Goal: Use online tool/utility: Utilize a website feature to perform a specific function

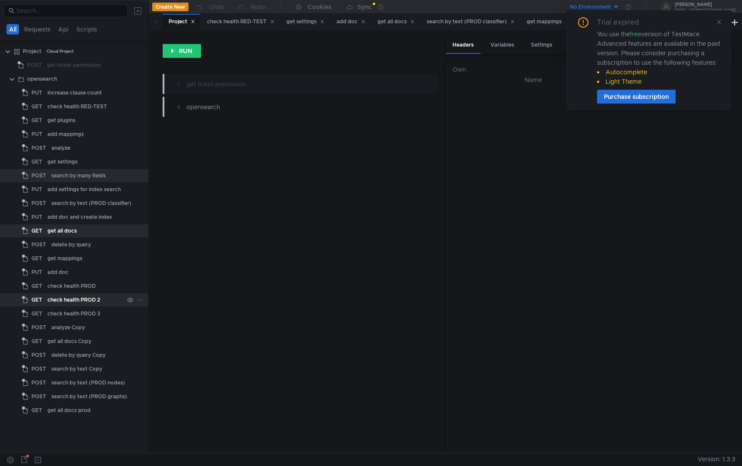
click at [74, 299] on div "check health PROD 2" at bounding box center [73, 299] width 53 height 13
click at [74, 384] on div "search by text (PROD nodes)" at bounding box center [88, 382] width 74 height 13
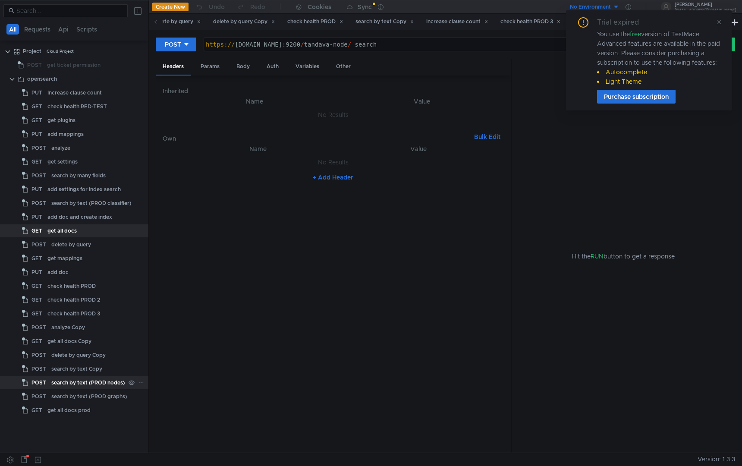
click at [91, 381] on div "search by text (PROD nodes)" at bounding box center [88, 382] width 74 height 13
click at [266, 70] on div "Auth" at bounding box center [273, 67] width 26 height 16
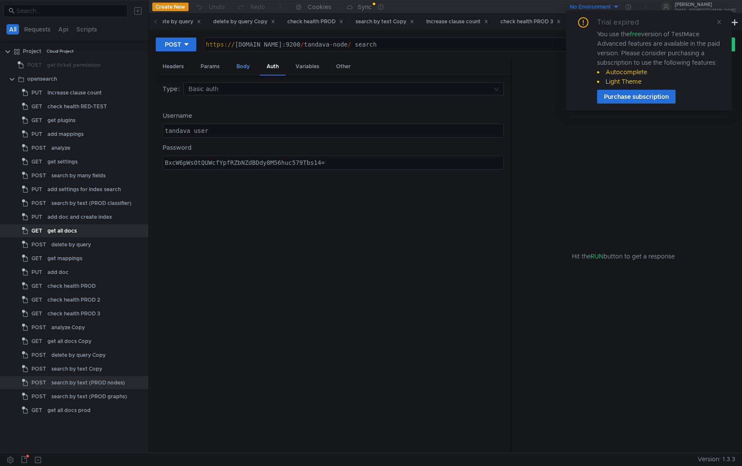
click at [241, 70] on div "Body" at bounding box center [242, 67] width 27 height 16
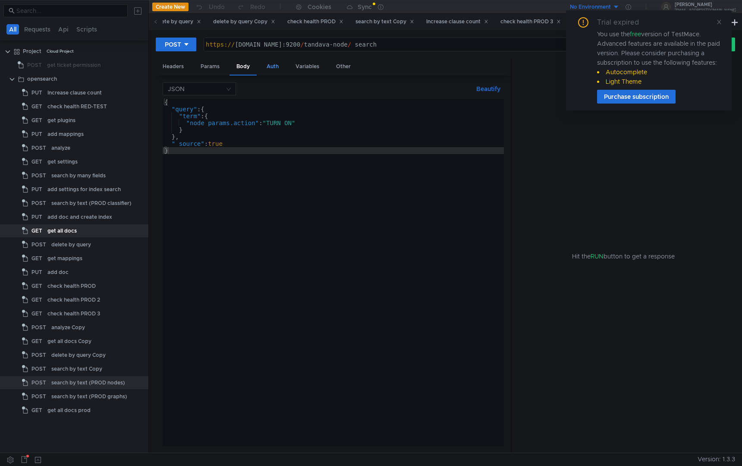
click at [268, 64] on div "Auth" at bounding box center [273, 67] width 26 height 16
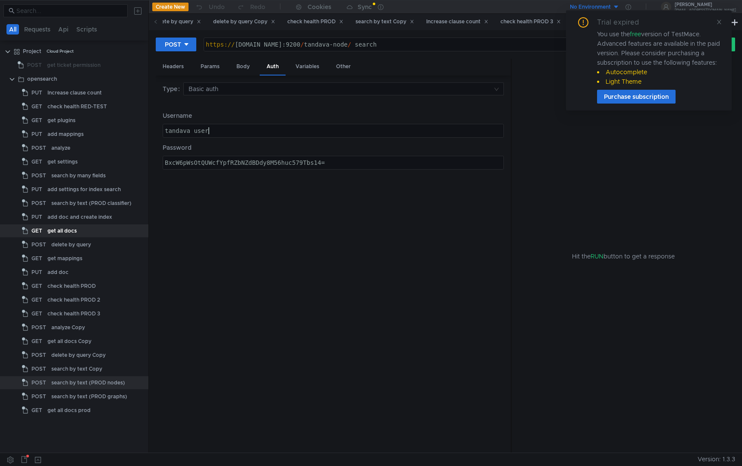
type textarea "tandava_user"
drag, startPoint x: 217, startPoint y: 129, endPoint x: 149, endPoint y: 130, distance: 68.6
click at [149, 130] on div "POST https:// [DOMAIN_NAME]:9200 / tandava-node / _search ההההההההההההההההההההה…" at bounding box center [445, 241] width 593 height 422
type textarea "BxcW6pWsOtQUWcfYpfRZbNZdBDdy8M56huc579Tbs14="
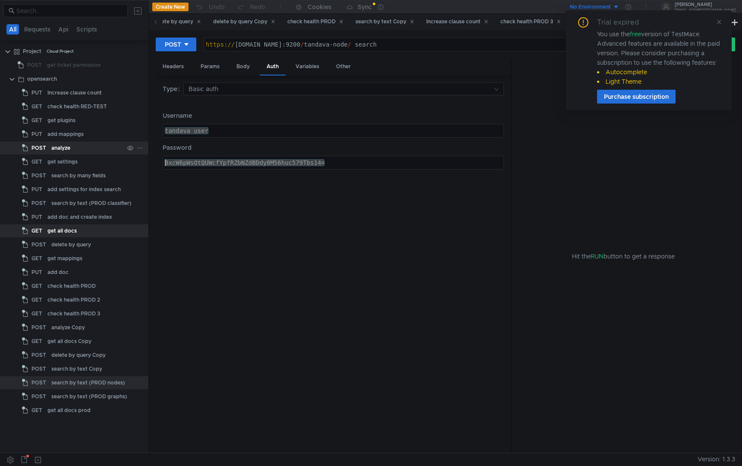
drag, startPoint x: 324, startPoint y: 160, endPoint x: 136, endPoint y: 152, distance: 188.6
click at [136, 152] on as-split "All Requests Api Scripts Project Cloud Project POST get ticket permission opens…" at bounding box center [371, 226] width 742 height 452
